Goal: Task Accomplishment & Management: Use online tool/utility

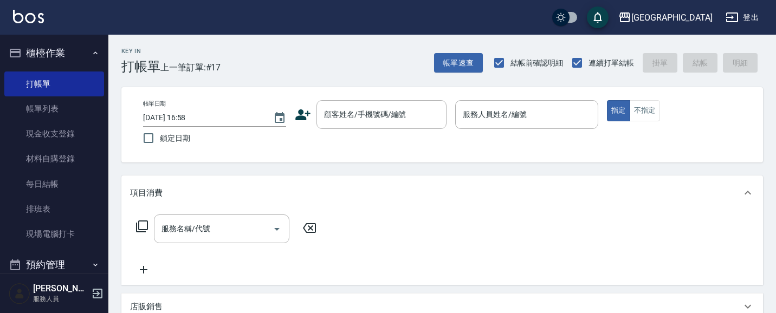
scroll to position [20, 0]
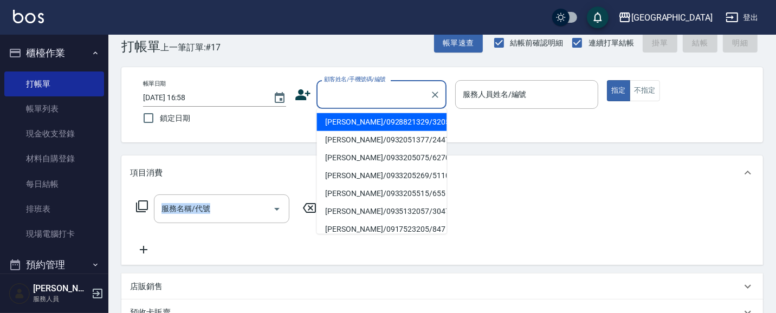
drag, startPoint x: 362, startPoint y: 96, endPoint x: 371, endPoint y: 96, distance: 8.7
click at [364, 96] on input "顧客姓名/手機號碼/編號" at bounding box center [373, 94] width 104 height 19
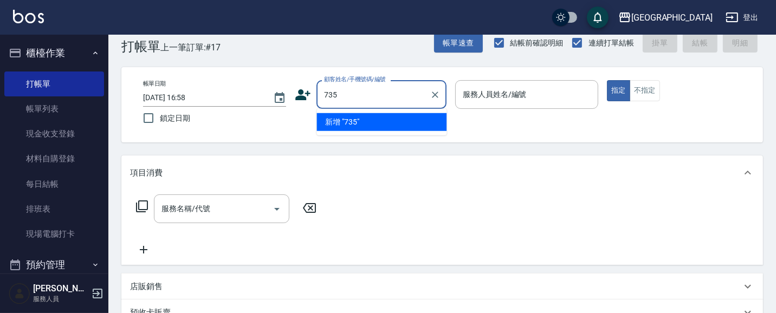
type input "735"
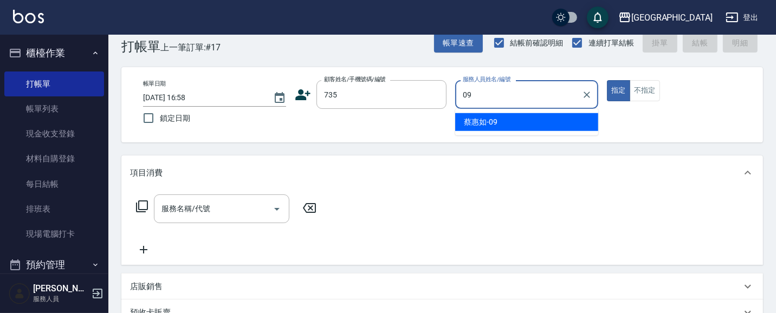
type input "[PERSON_NAME]-09"
type button "true"
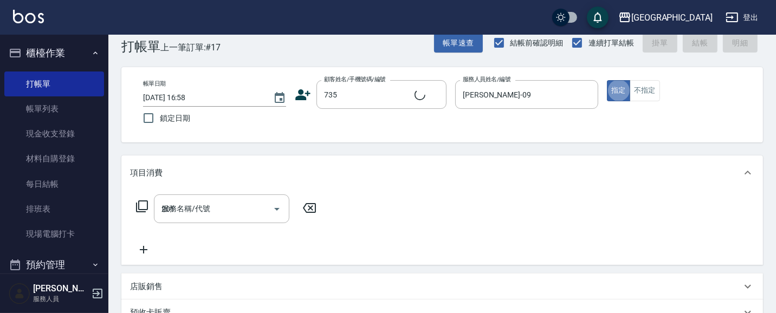
type input "201"
type input "[PERSON_NAME]/ 0958338986/735"
type input "洗髮[100](201)"
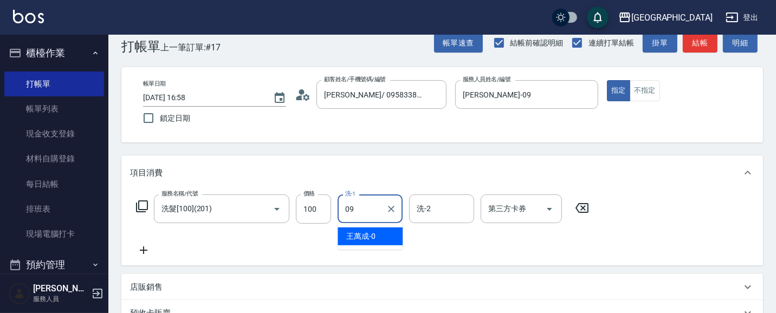
type input "[PERSON_NAME]-09"
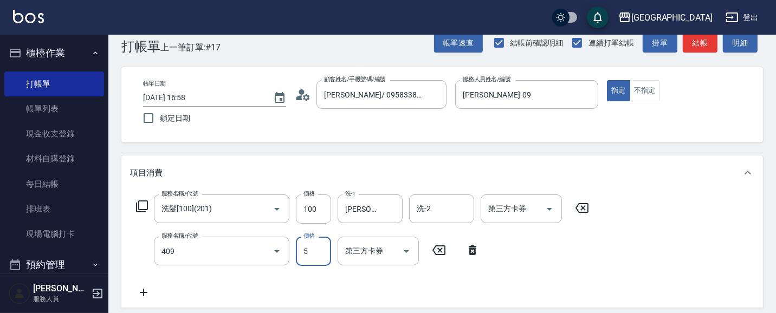
type input "剪髮(550)(409)"
type input "580"
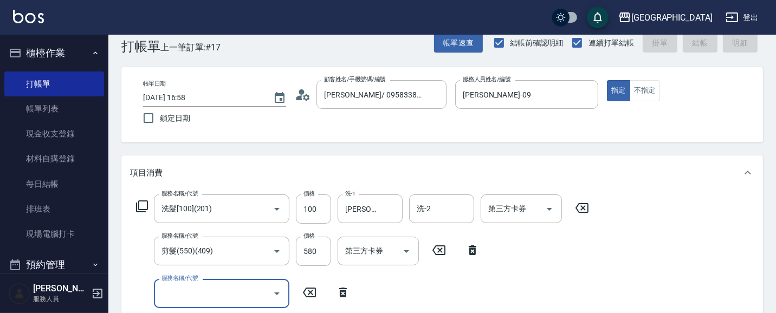
type input "2"
type input "[DATE] 18:13"
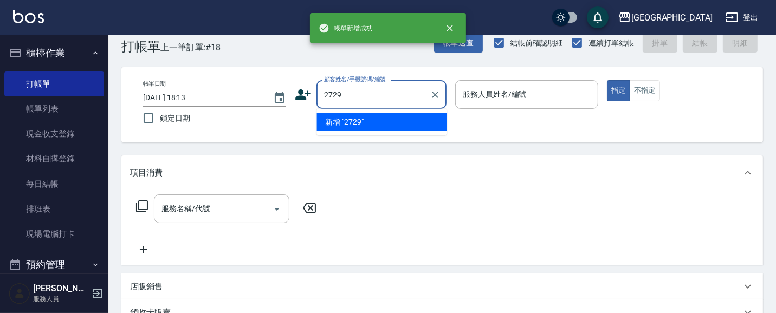
type input "2729"
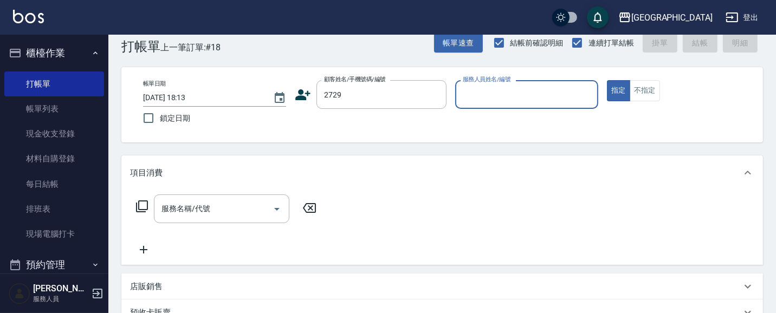
type input "0"
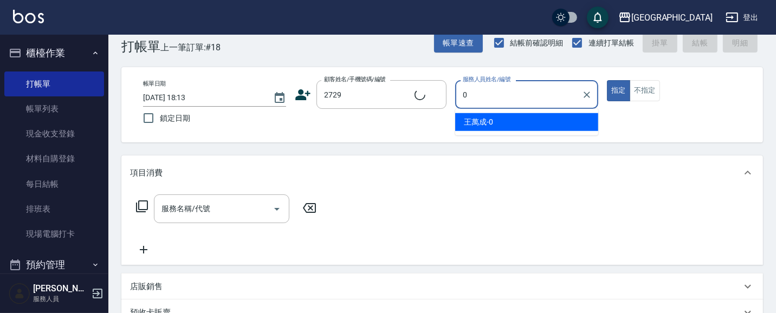
type input "[PERSON_NAME]/0936965247/2729"
type input "[PERSON_NAME]-01"
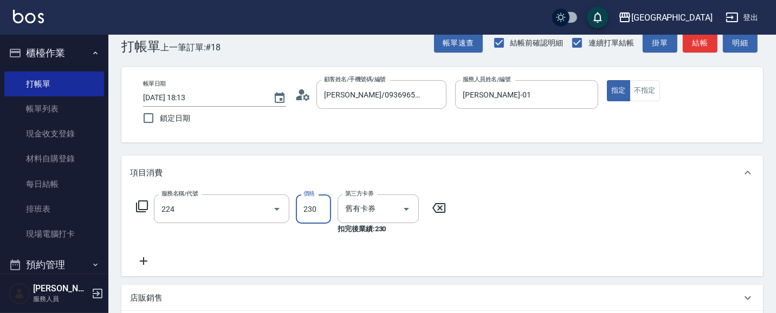
type input "洗髮(卡)230(224)"
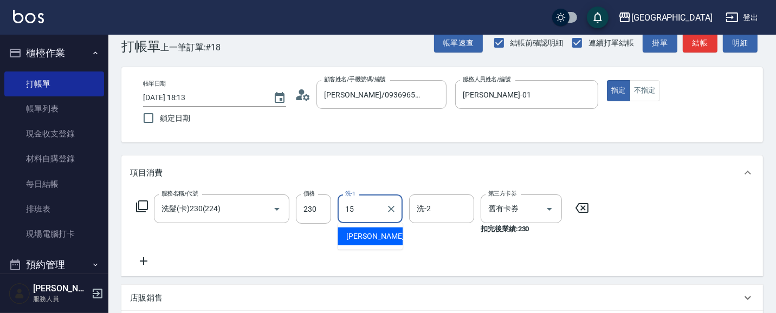
type input "[PERSON_NAME]-15"
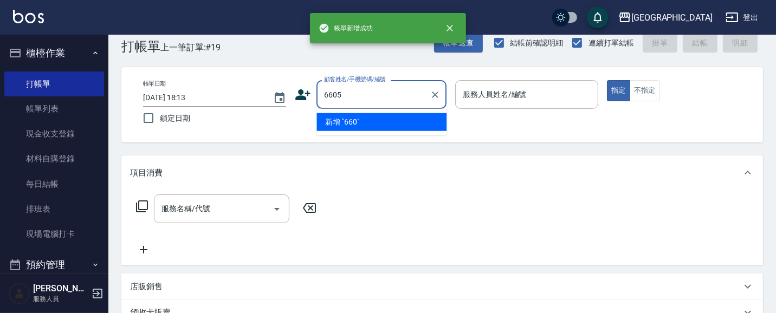
type input "6605"
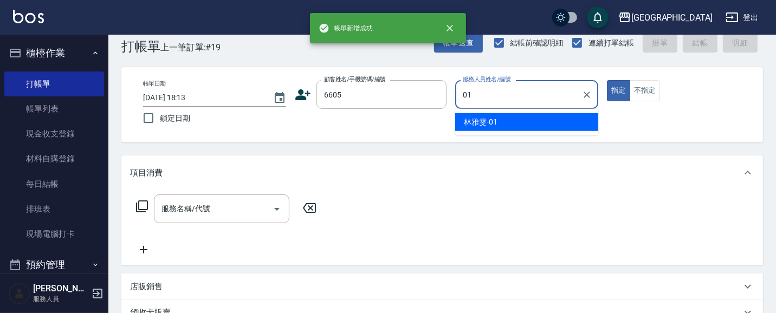
type input "[PERSON_NAME]-01"
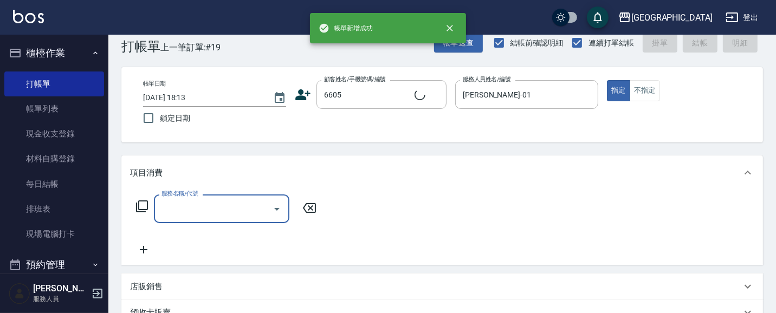
type input "林碧連/6605_林碧連/6605"
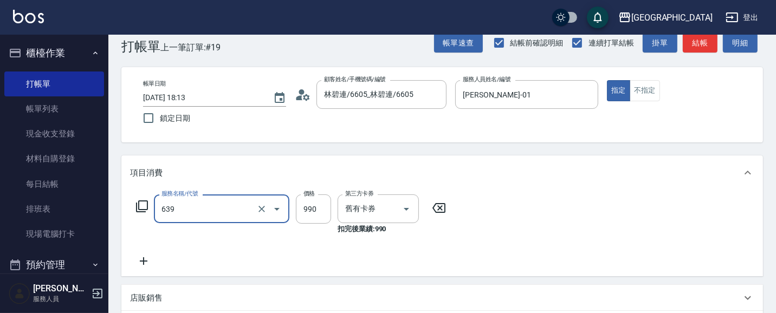
type input "(芙)蘆薈髮膜套卡(自材)(639)"
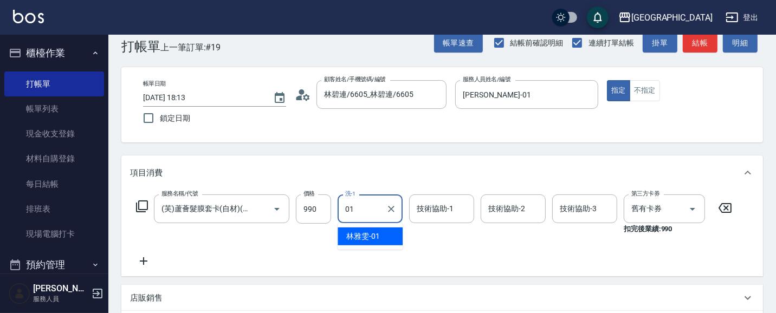
type input "[PERSON_NAME]-01"
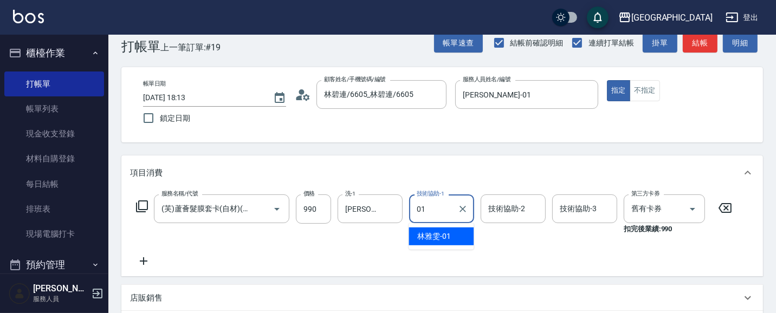
type input "[PERSON_NAME]-01"
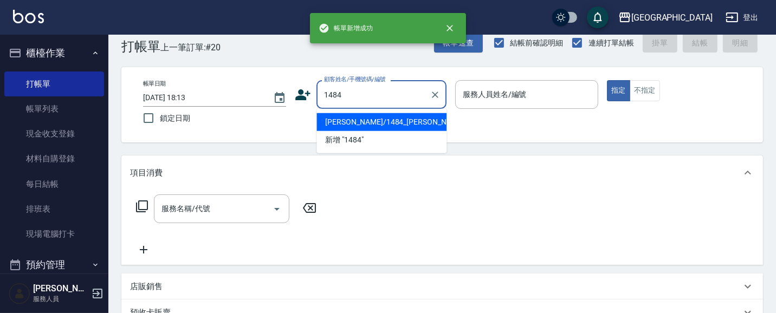
type input "1484"
type input "0"
type input "[PERSON_NAME]/1484_[PERSON_NAME]/1484"
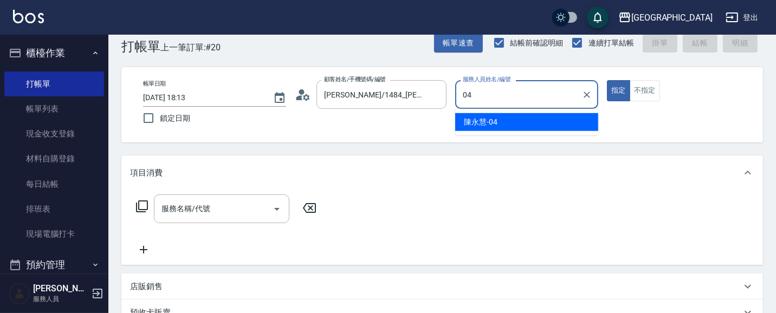
type input "[PERSON_NAME]-04"
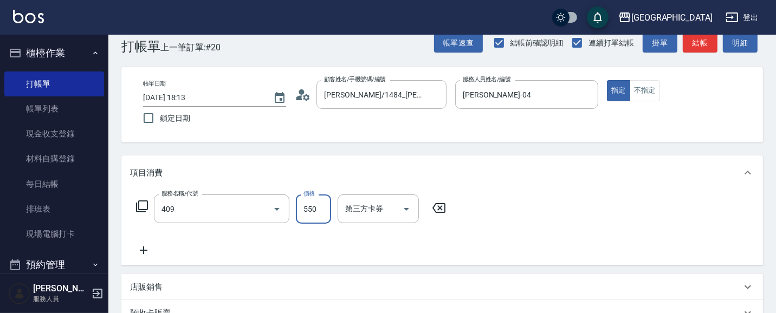
type input "剪髮(550)(409)"
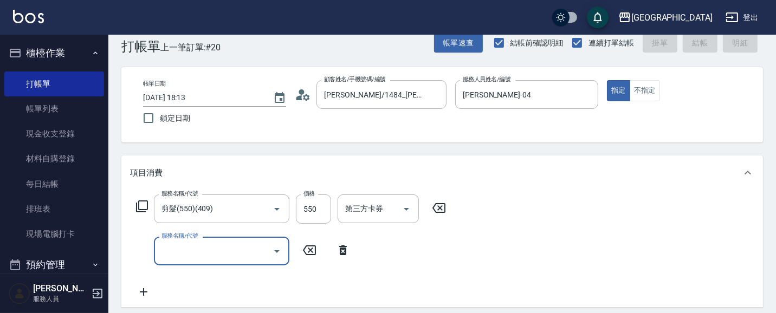
type input "[DATE] 18:14"
